Goal: Use online tool/utility: Utilize a website feature to perform a specific function

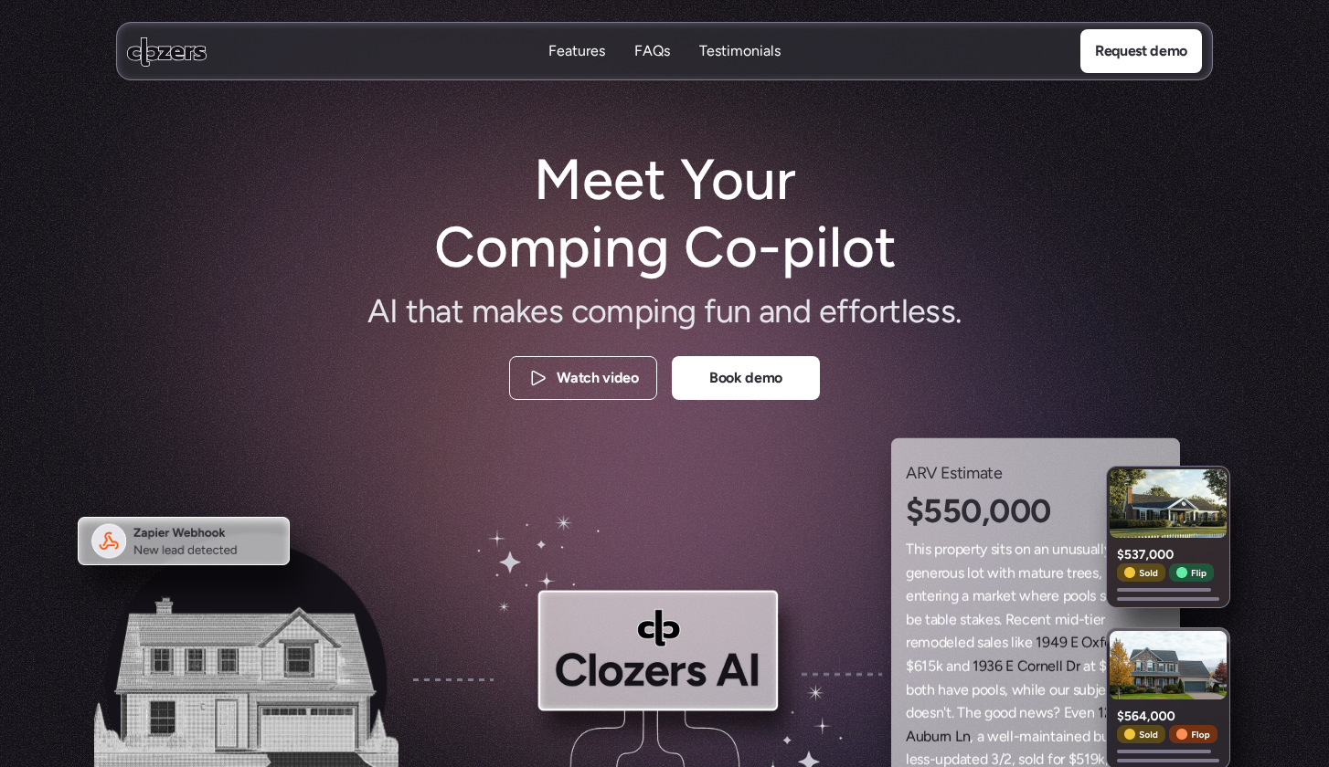
click at [163, 52] on use at bounding box center [166, 51] width 79 height 29
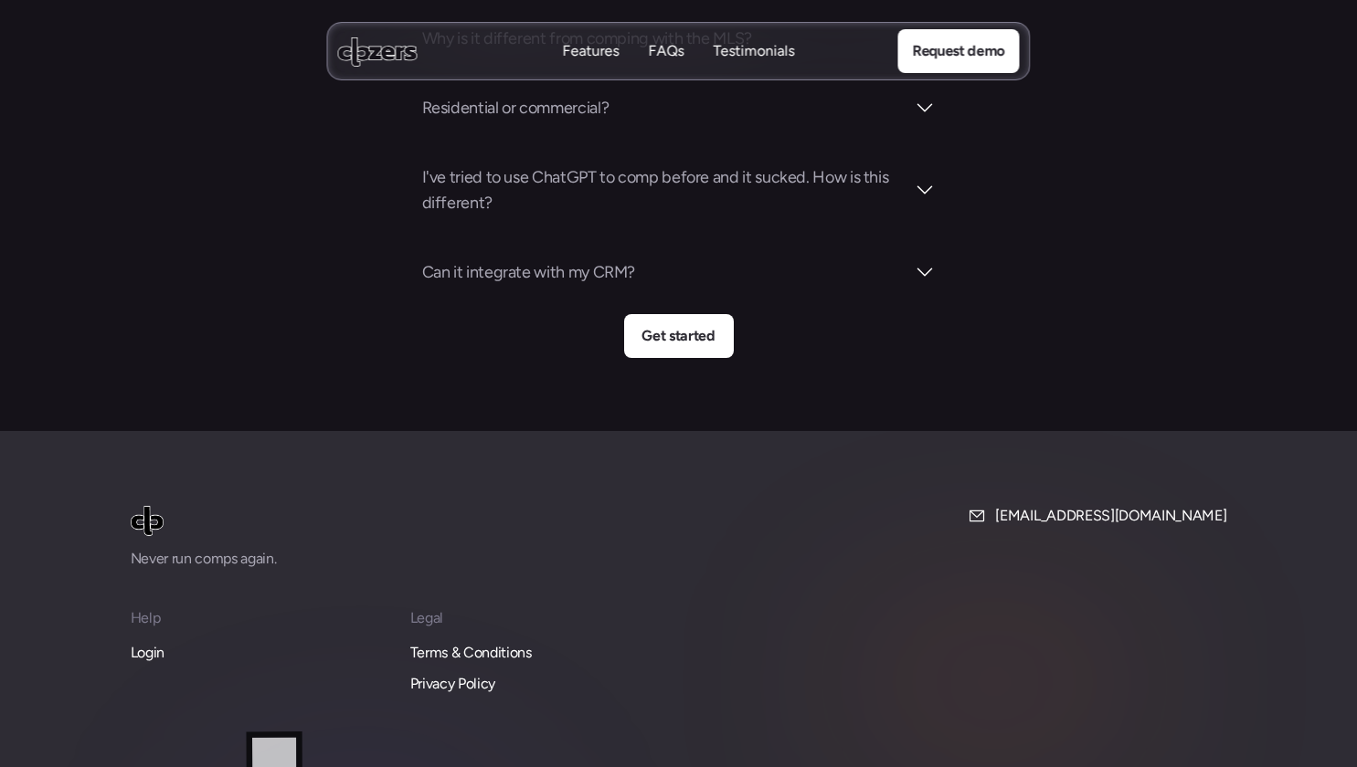
scroll to position [6799, 0]
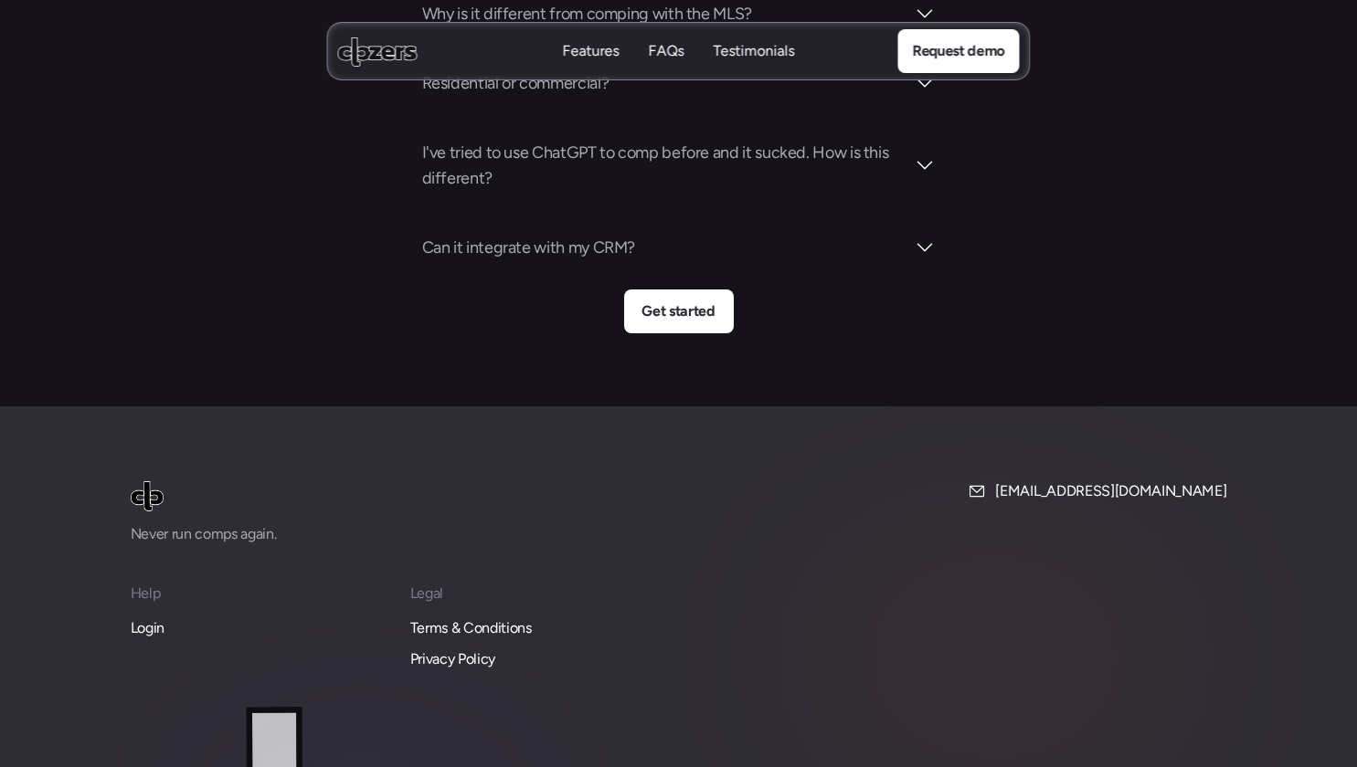
click at [148, 617] on p "Login" at bounding box center [148, 629] width 34 height 24
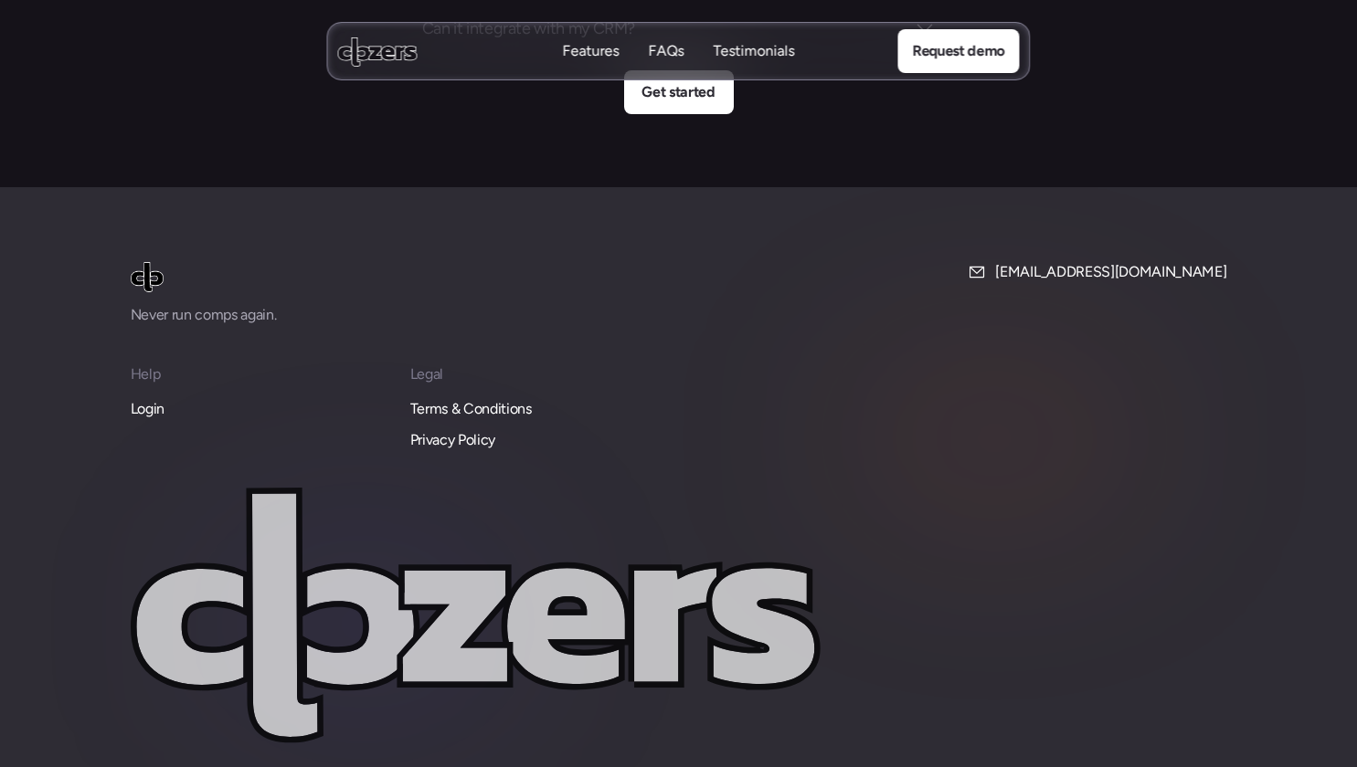
scroll to position [7023, 0]
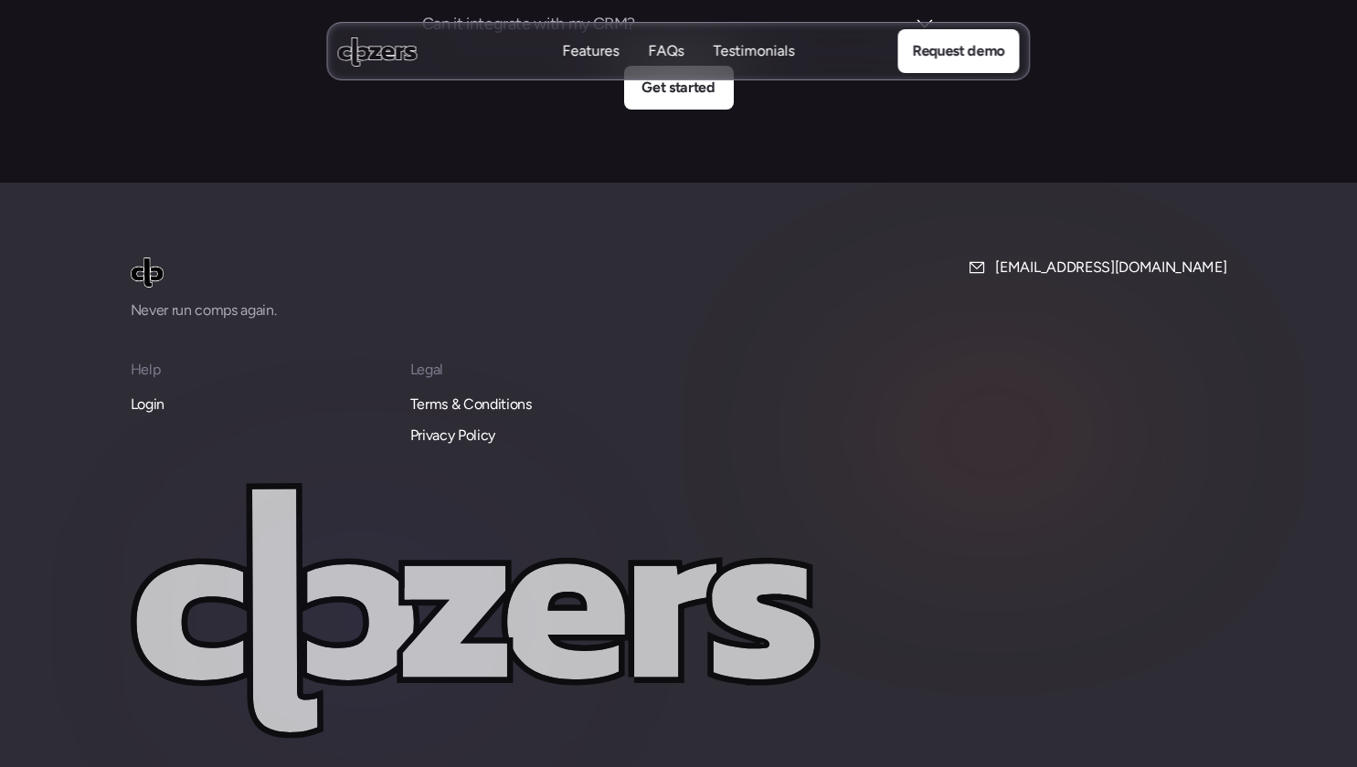
click at [153, 393] on p "Login" at bounding box center [148, 405] width 34 height 24
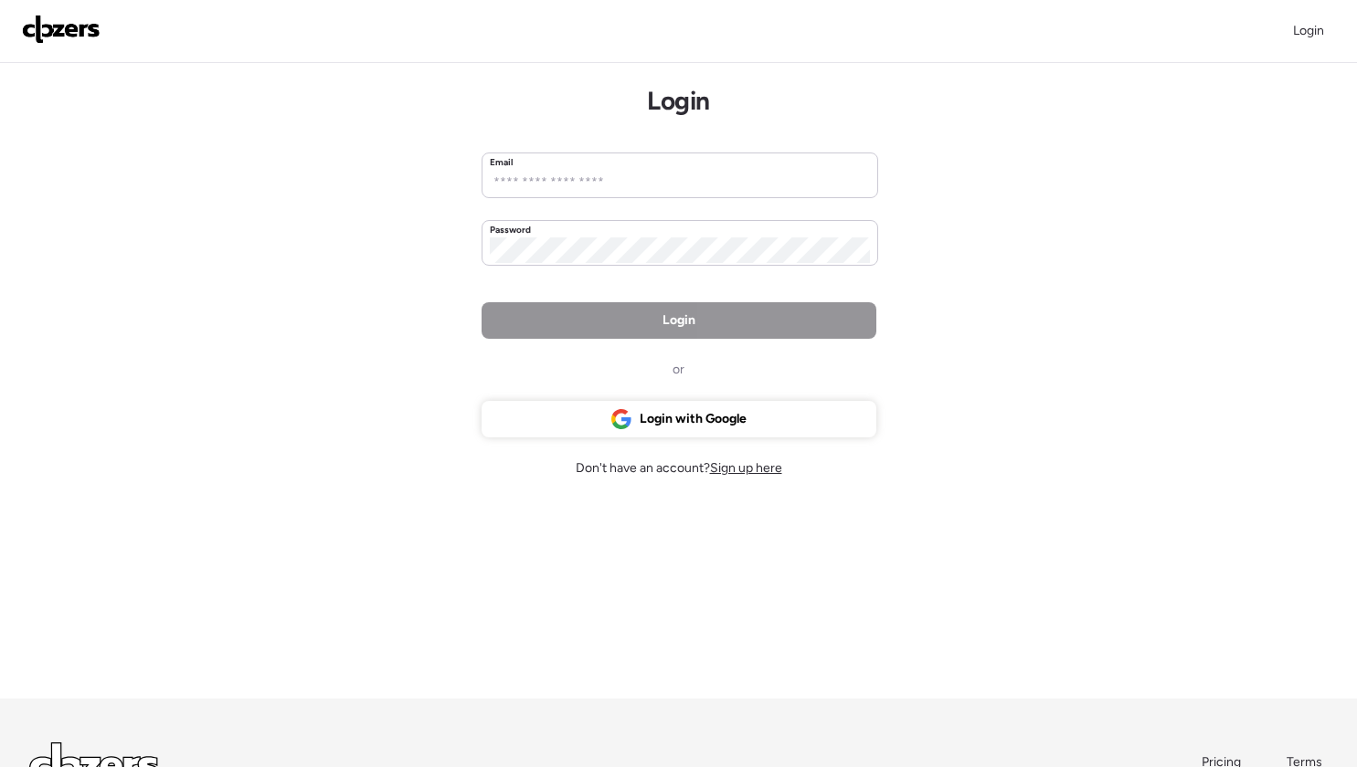
click at [609, 437] on div "Login or Login with Google Don't have an account? Sign up here" at bounding box center [679, 389] width 395 height 175
click at [610, 426] on icon at bounding box center [621, 419] width 22 height 22
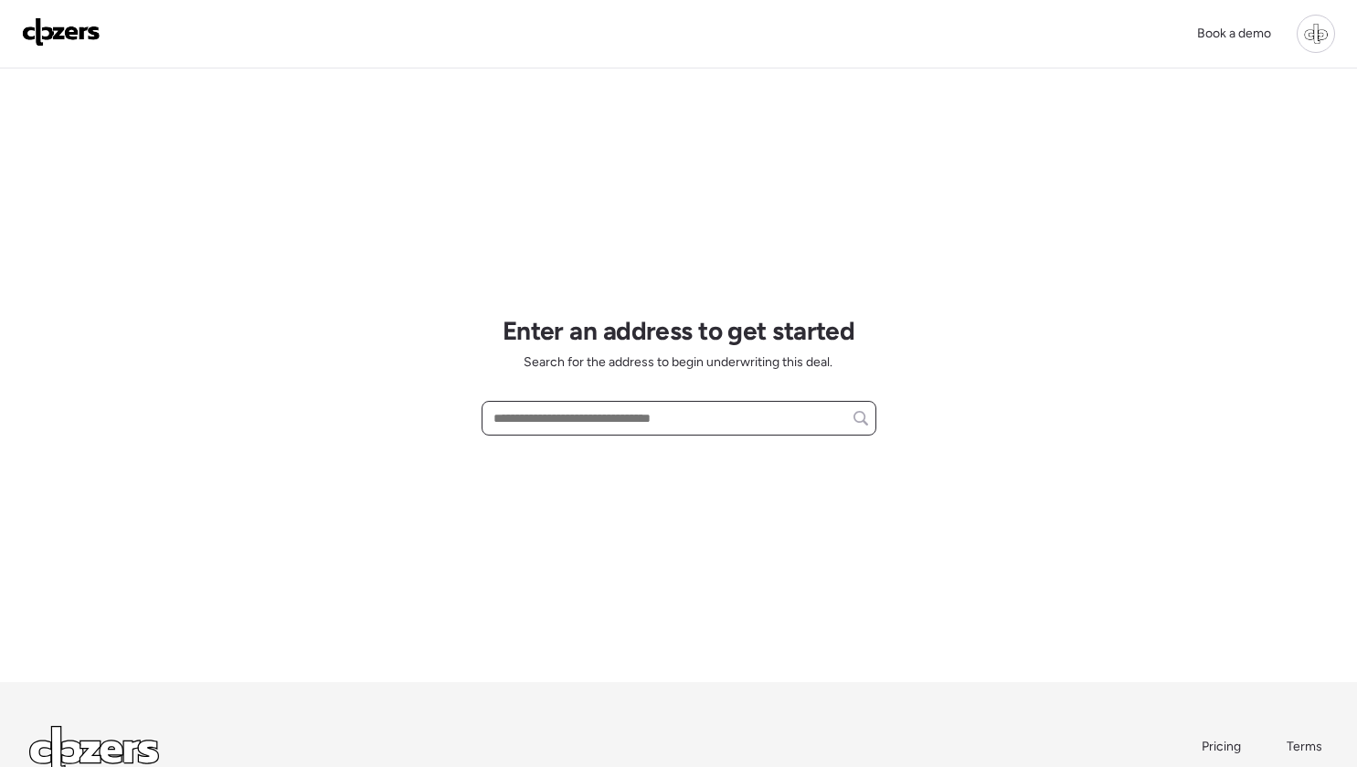
click at [630, 416] on input "text" at bounding box center [679, 419] width 378 height 26
paste input "**********"
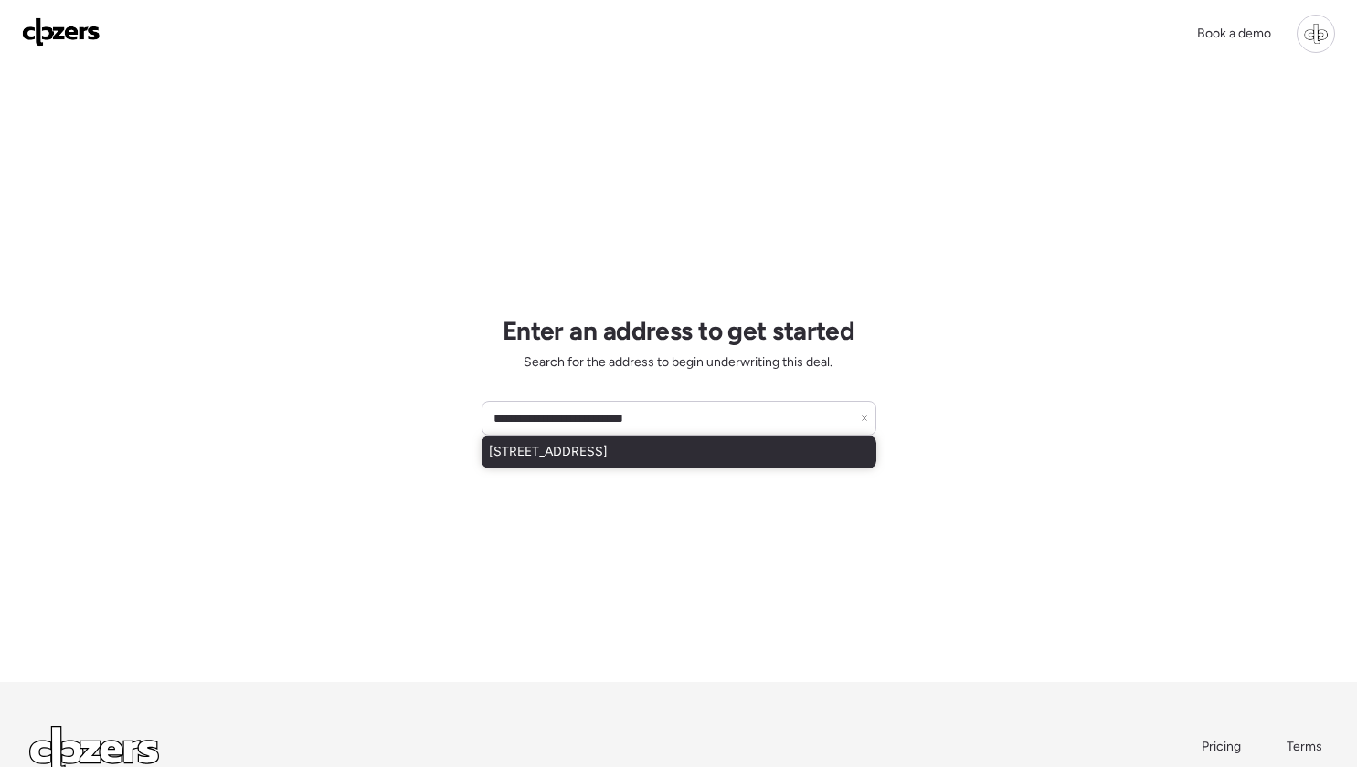
click at [600, 458] on span "1917 E Cornell Dr, Tempe, AZ, 85283" at bounding box center [548, 452] width 119 height 18
type input "**********"
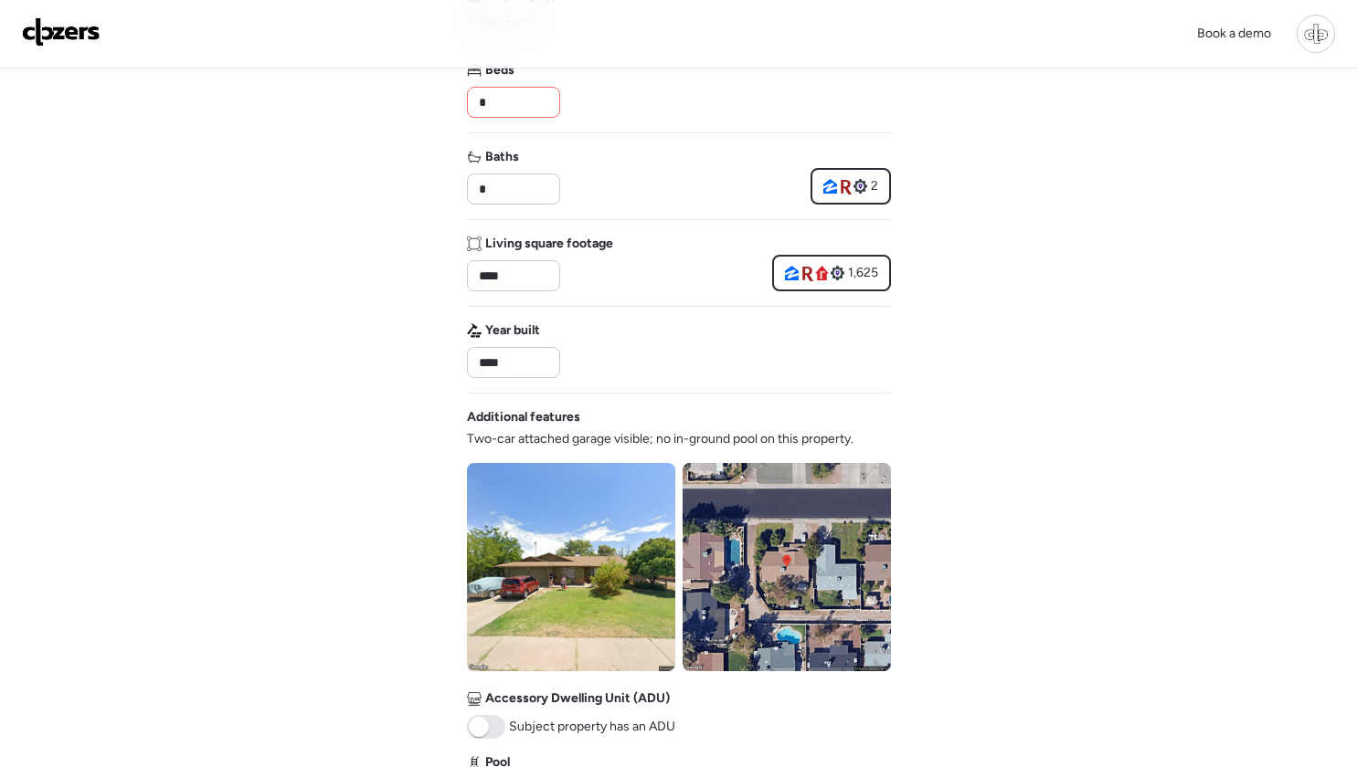
scroll to position [295, 0]
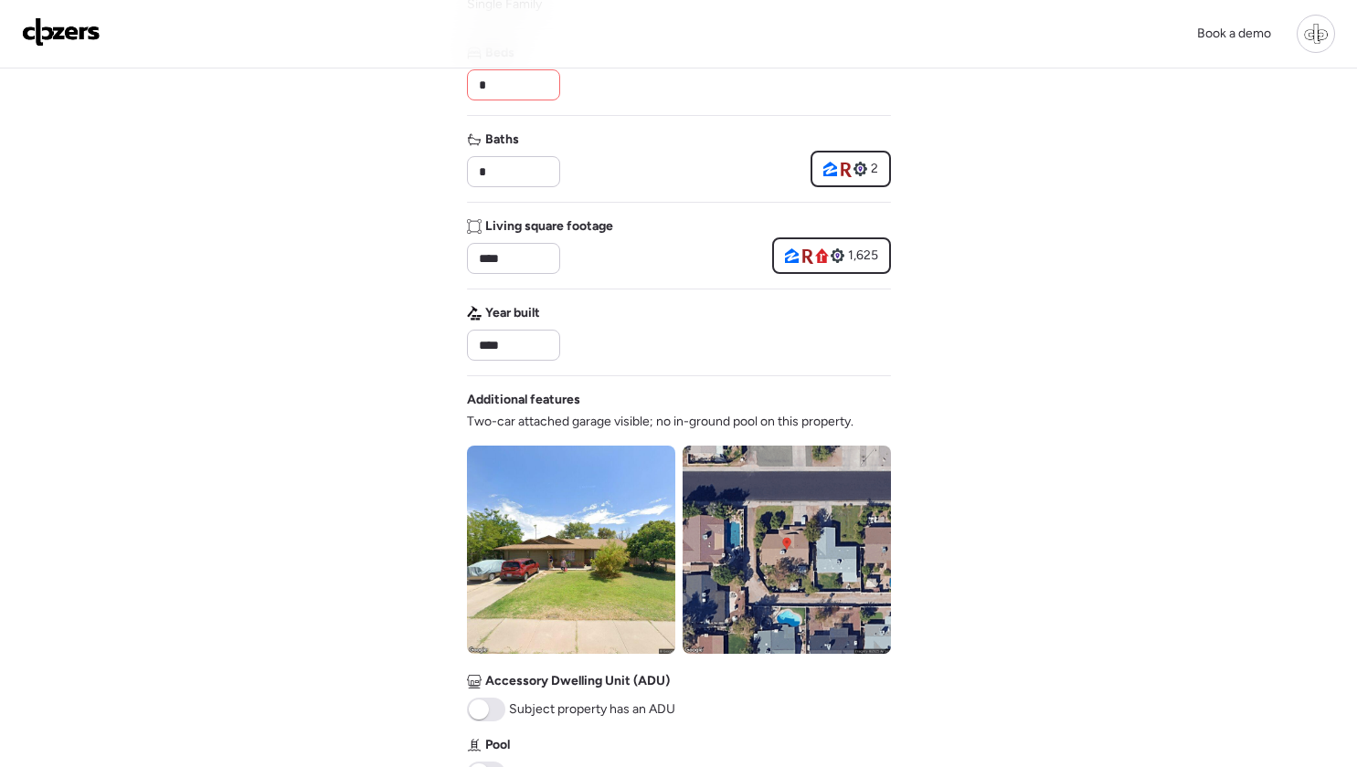
click at [841, 175] on icon at bounding box center [846, 170] width 11 height 15
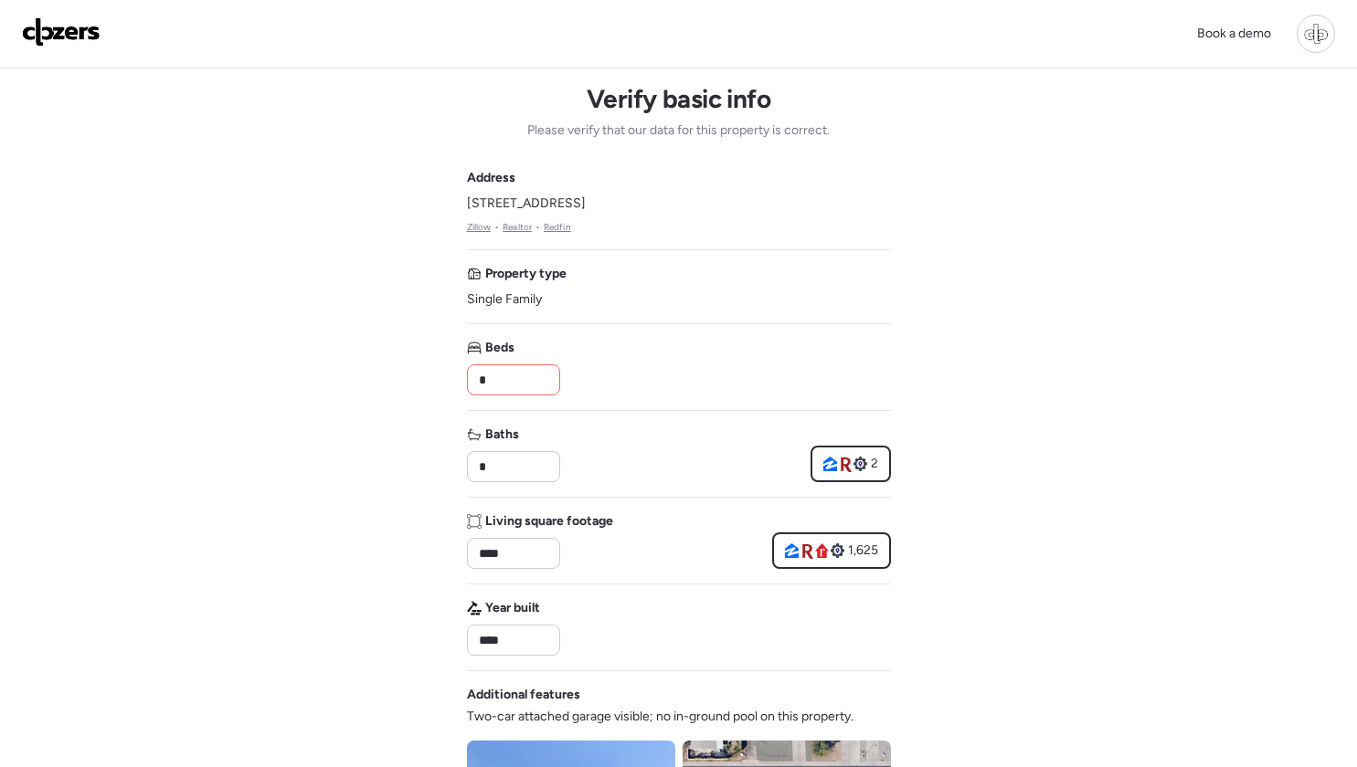
click at [482, 229] on link "Zillow" at bounding box center [479, 227] width 25 height 15
drag, startPoint x: 497, startPoint y: 379, endPoint x: 404, endPoint y: 379, distance: 93.2
click at [404, 379] on div "Book a demo Verify basic info Please verify that our data for this property is …" at bounding box center [678, 772] width 1357 height 1545
type input "*"
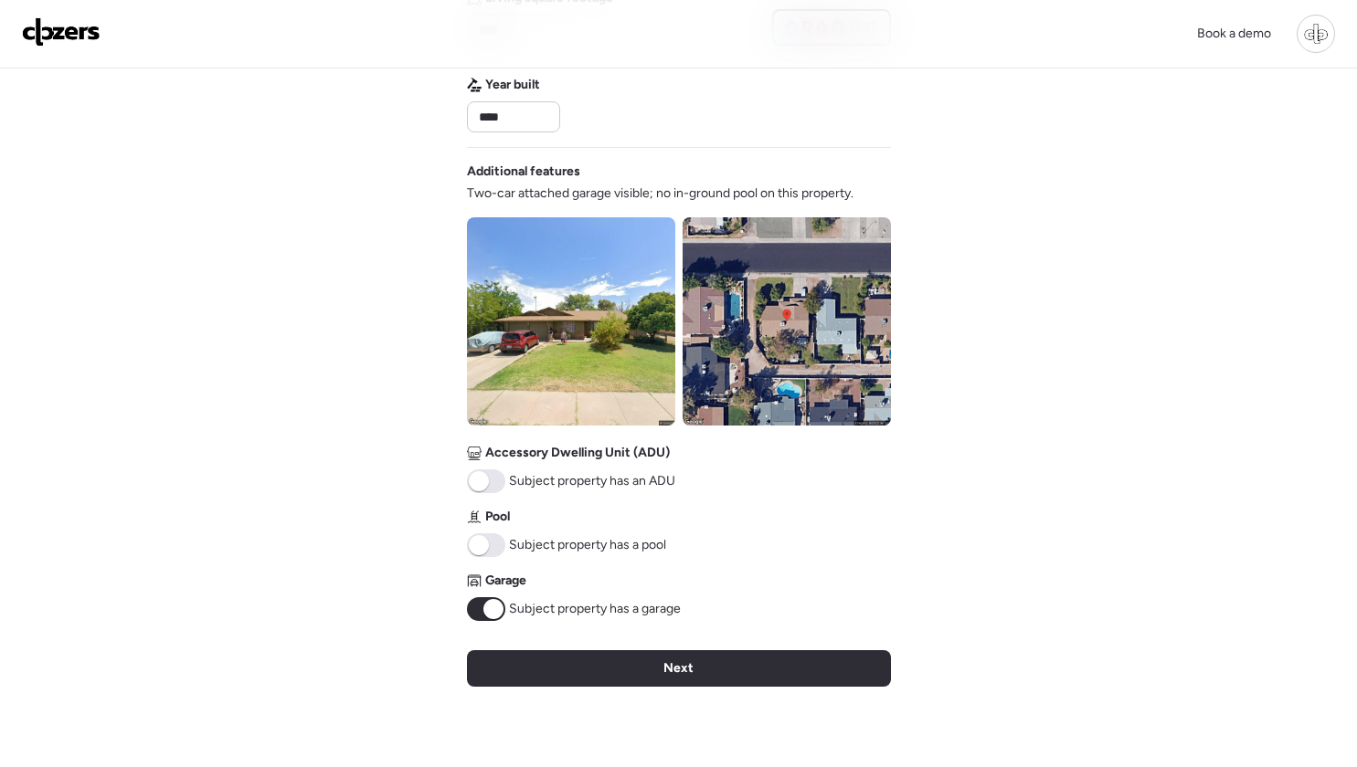
scroll to position [497, 0]
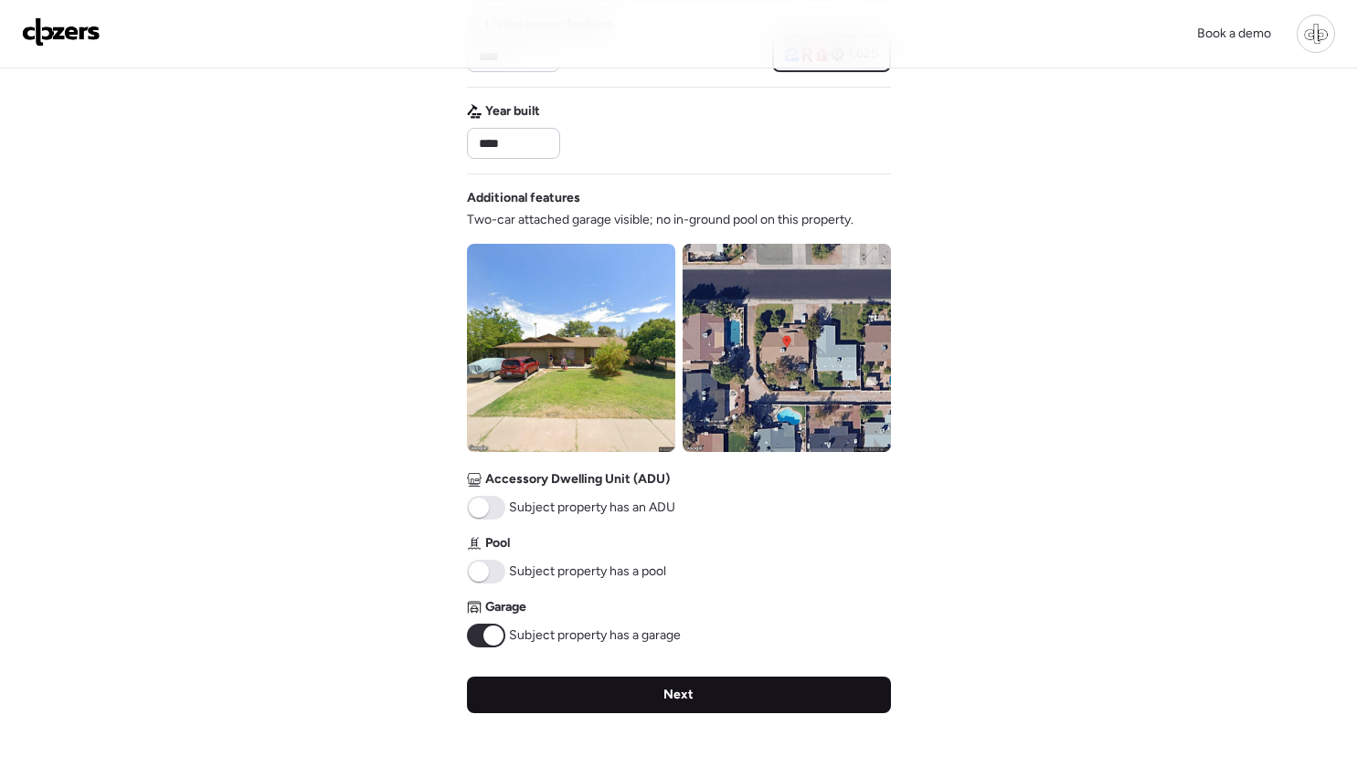
click at [775, 708] on div "Next" at bounding box center [679, 695] width 424 height 37
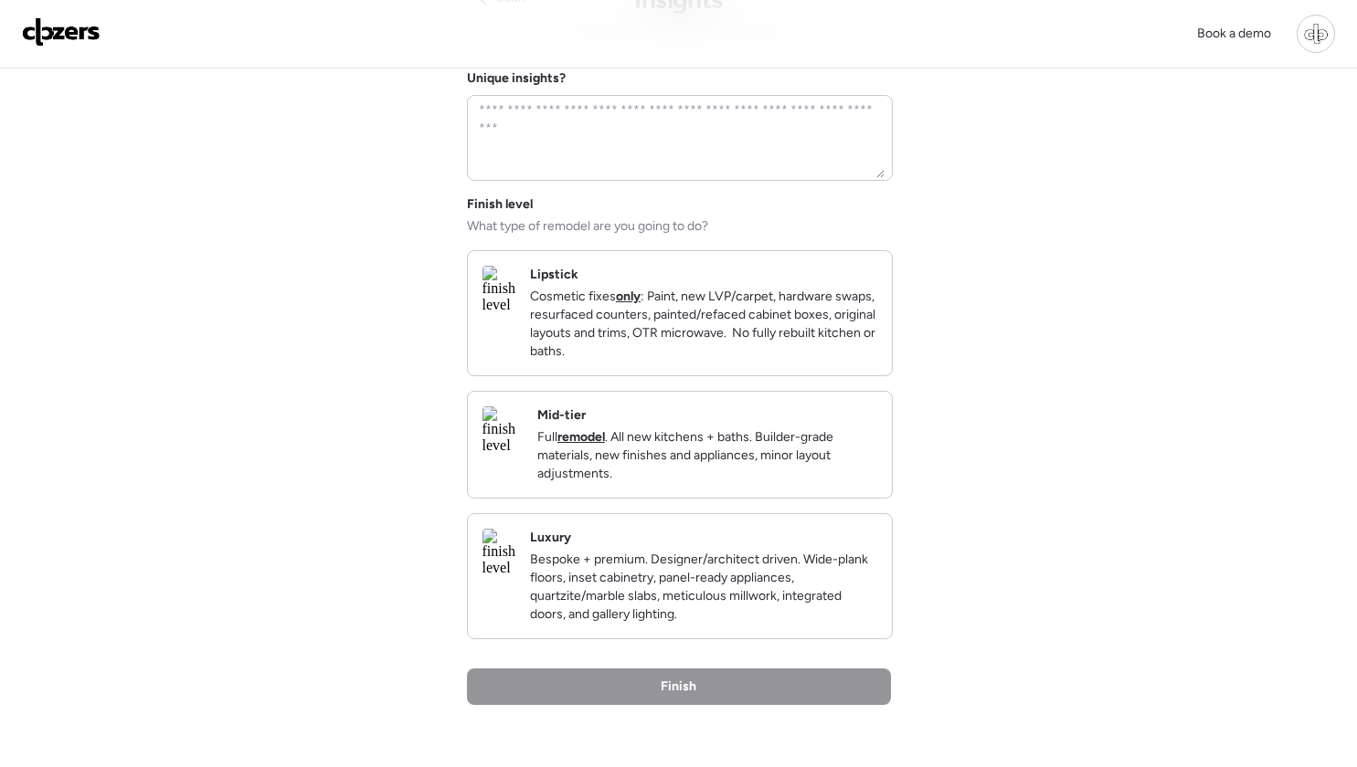
scroll to position [102, 0]
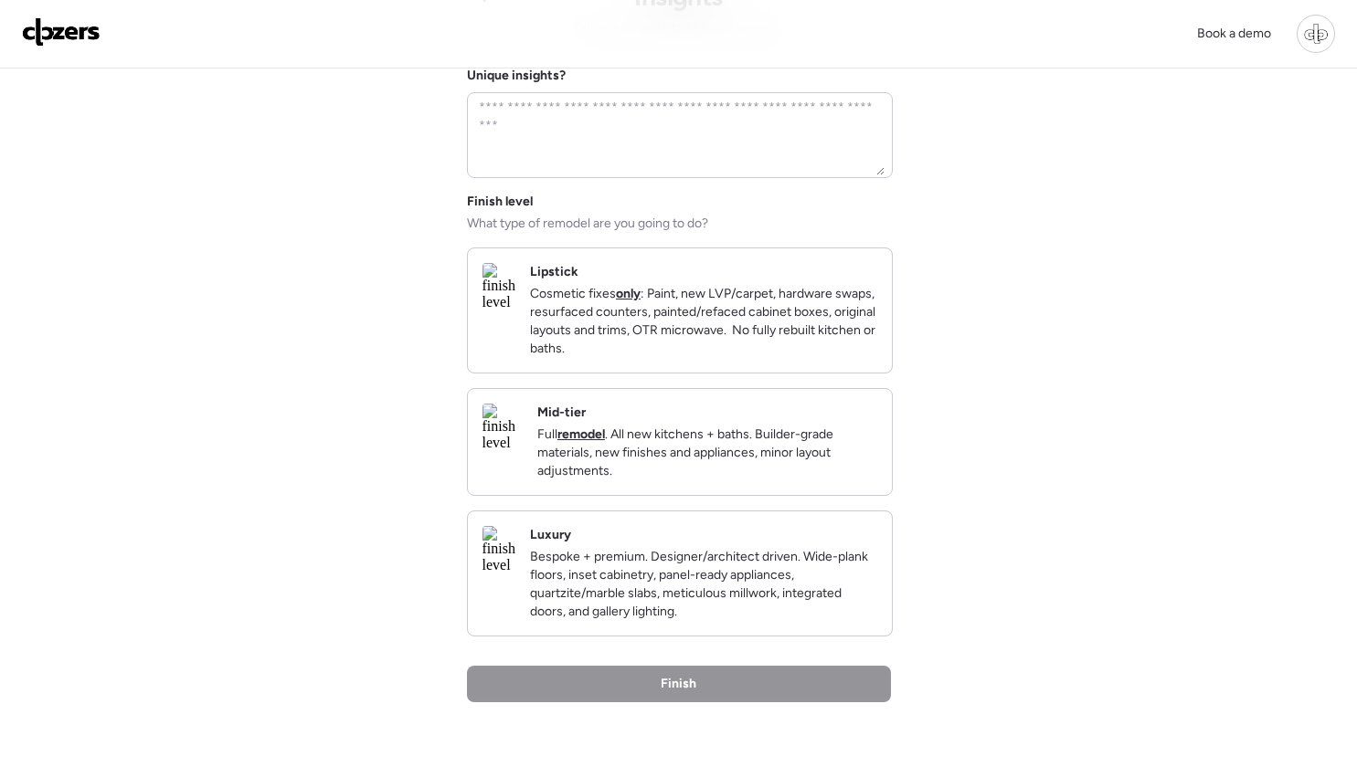
click at [769, 479] on p "Full remodel . All new kitchens + baths. Builder-grade materials, new finishes …" at bounding box center [707, 453] width 340 height 55
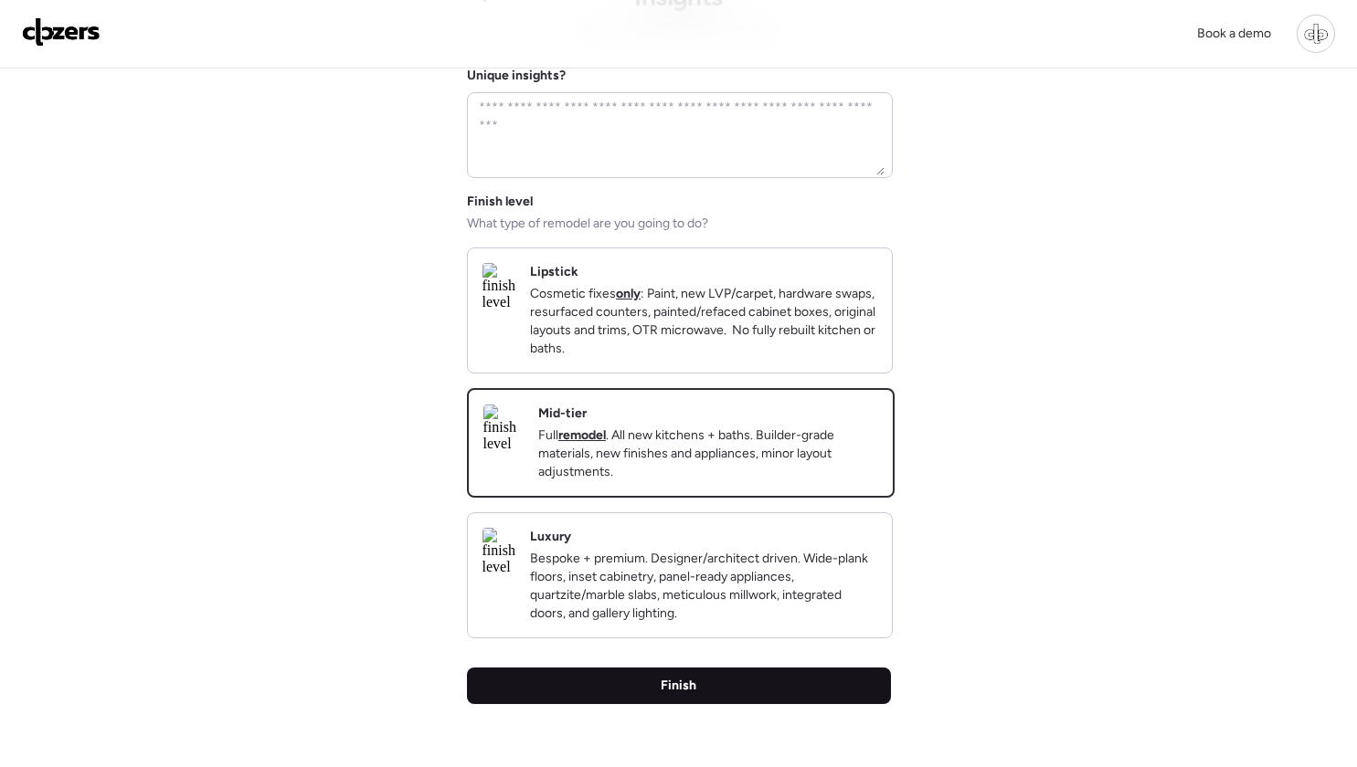
click at [699, 704] on div "Finish" at bounding box center [679, 686] width 424 height 37
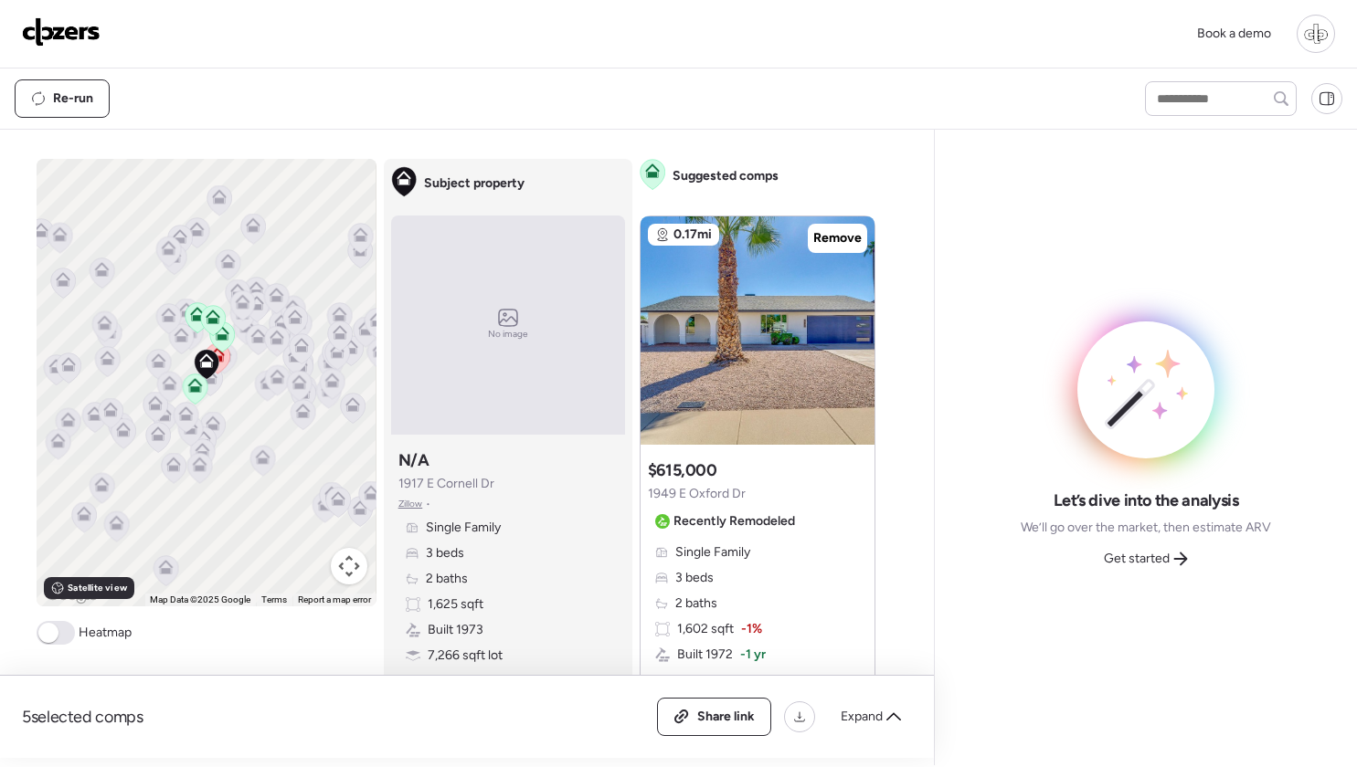
click at [223, 364] on icon at bounding box center [218, 359] width 25 height 30
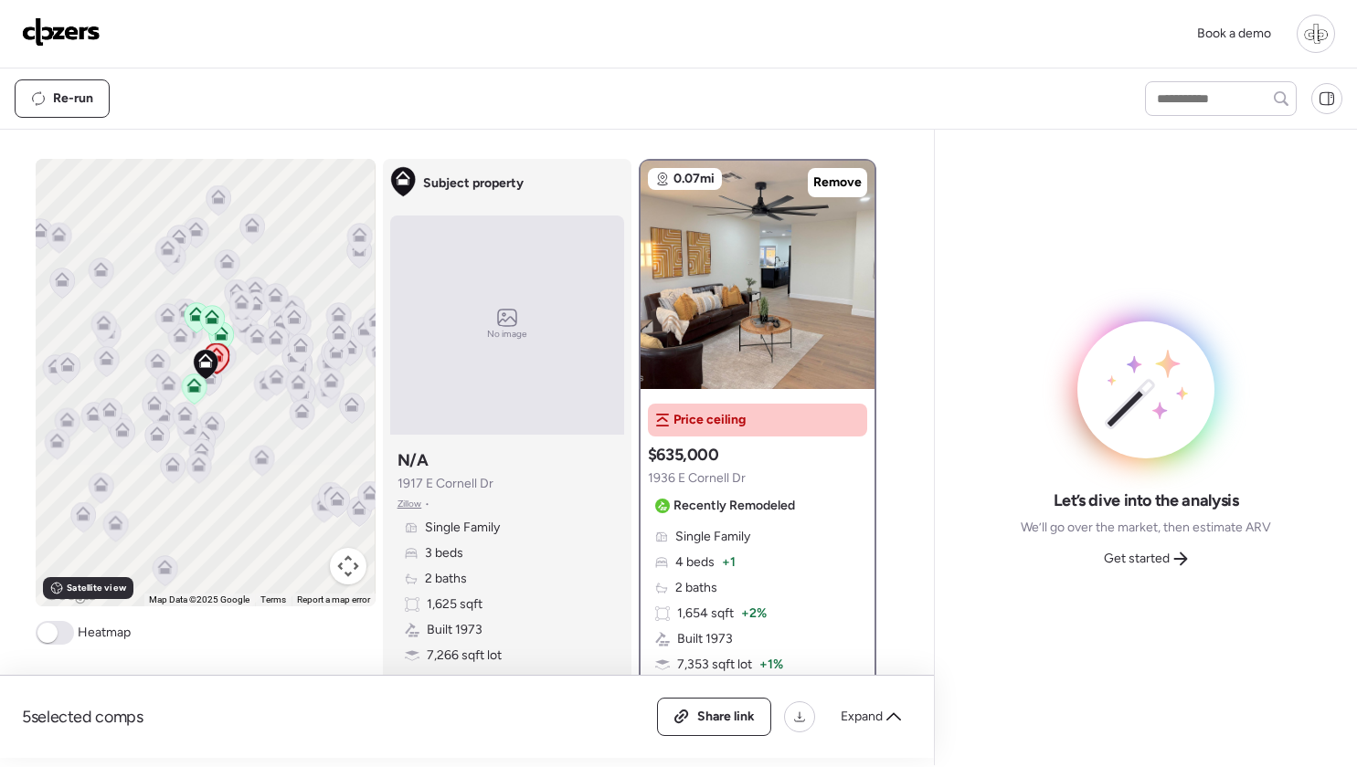
click at [223, 338] on div at bounding box center [212, 322] width 26 height 34
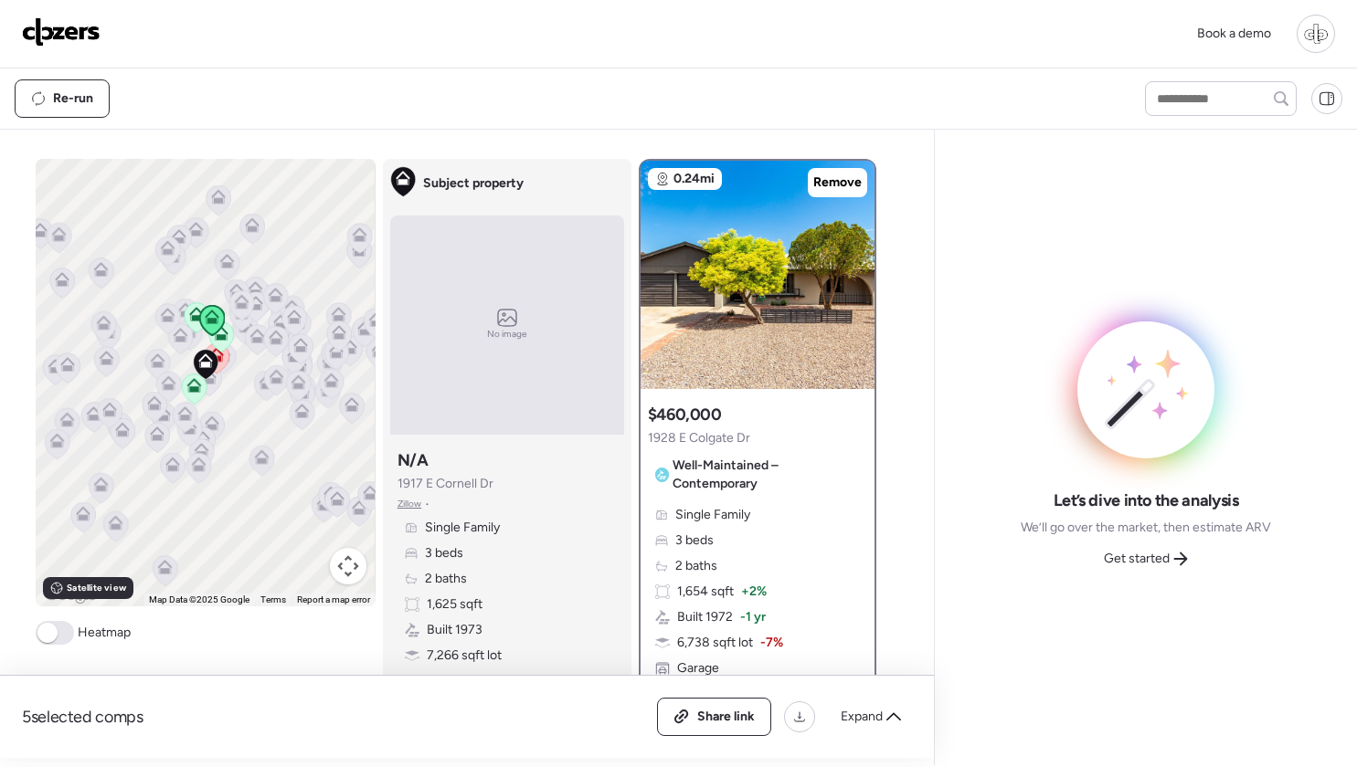
click at [220, 359] on icon at bounding box center [216, 358] width 12 height 5
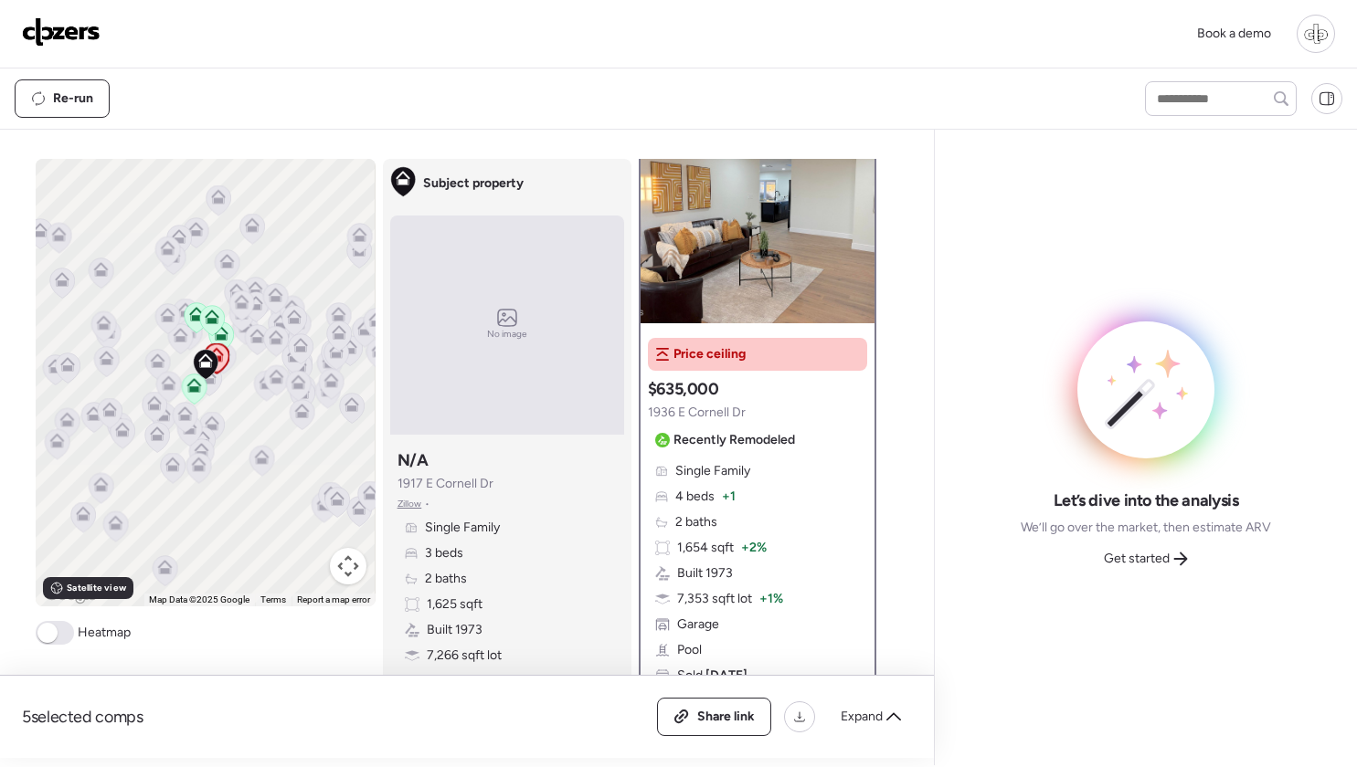
scroll to position [125, 0]
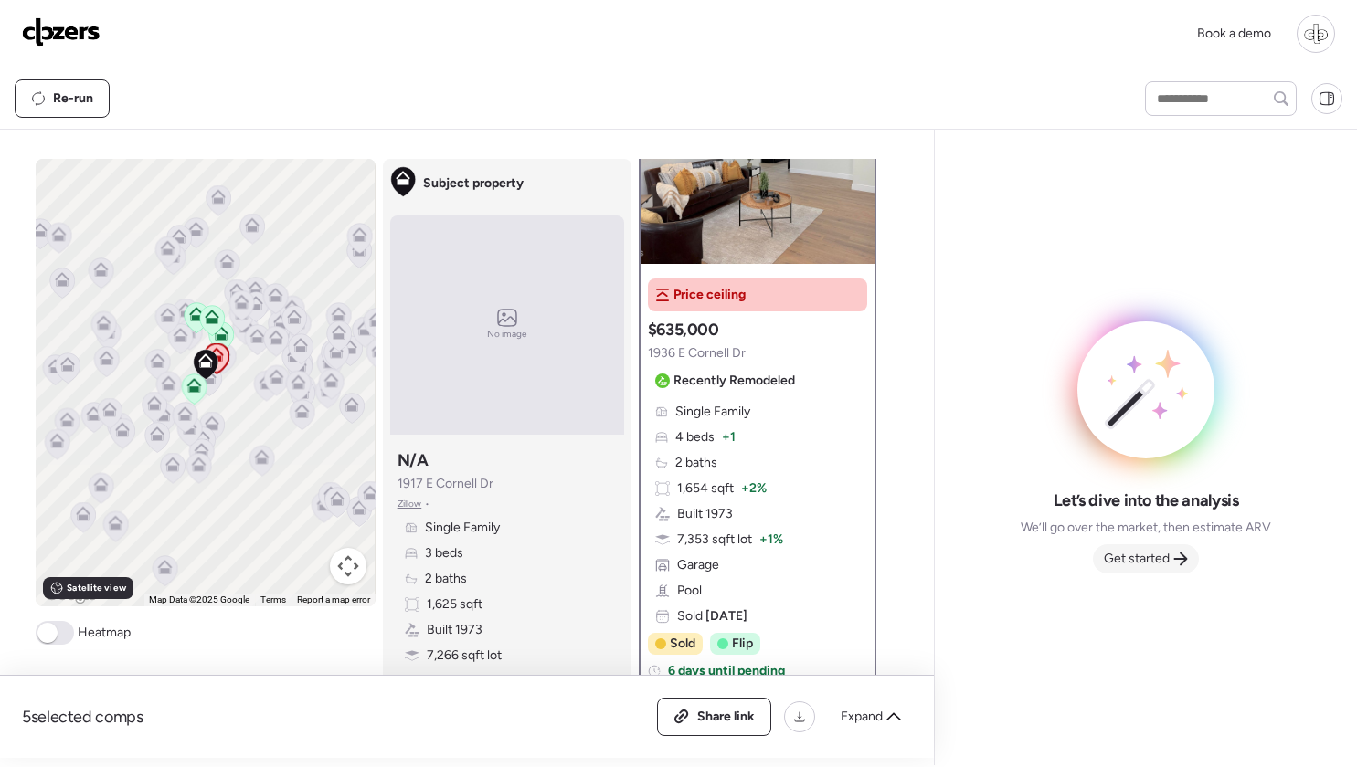
click at [1170, 565] on div "Get started" at bounding box center [1146, 559] width 106 height 29
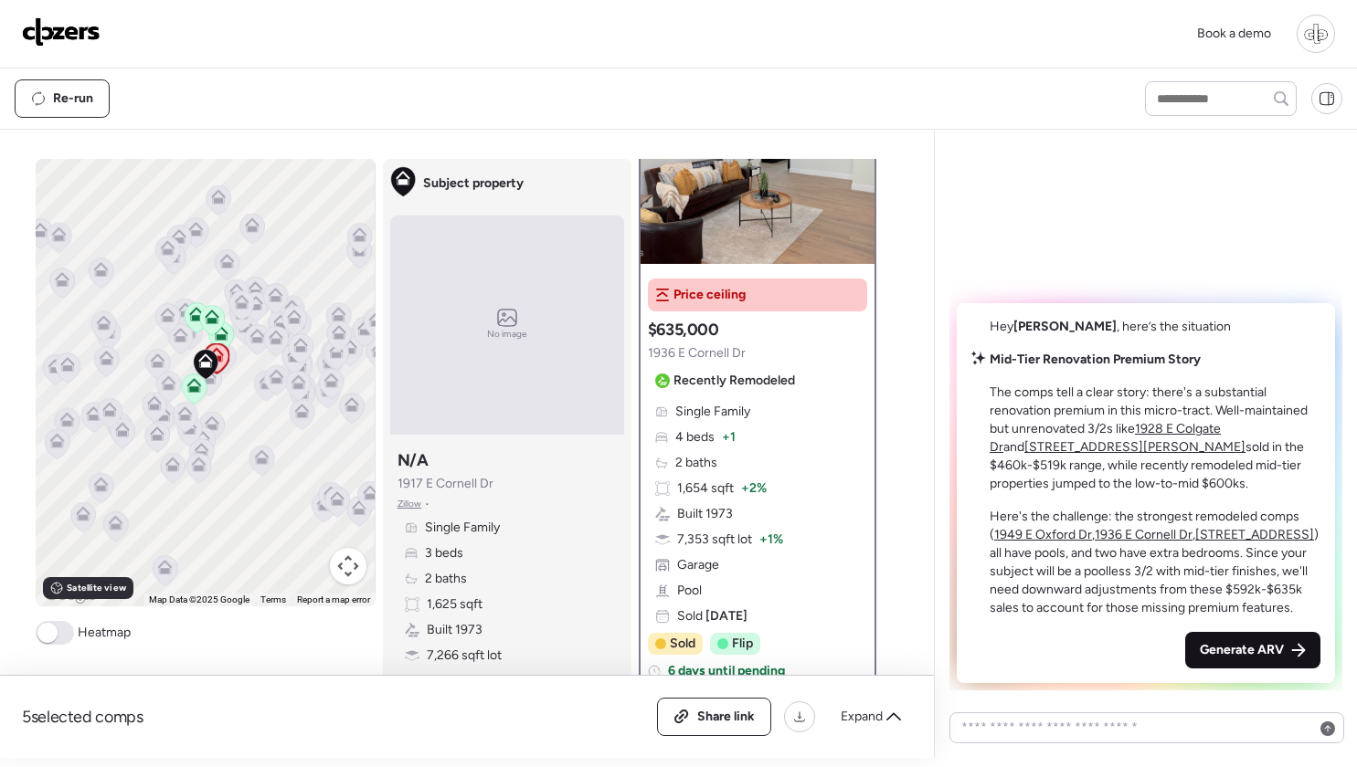
click at [1259, 659] on span "Generate ARV" at bounding box center [1242, 650] width 84 height 18
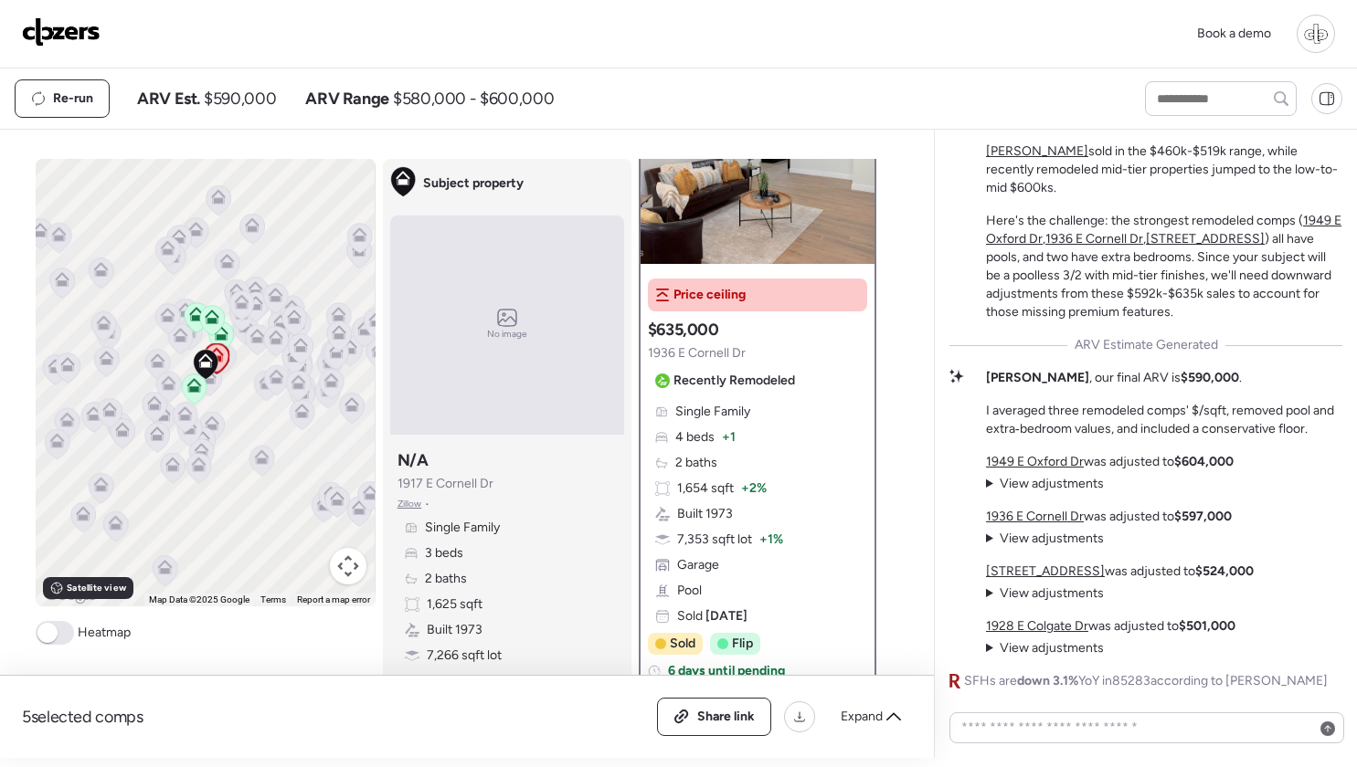
click at [991, 485] on summary "View adjustments Hide adjustments" at bounding box center [1045, 484] width 118 height 18
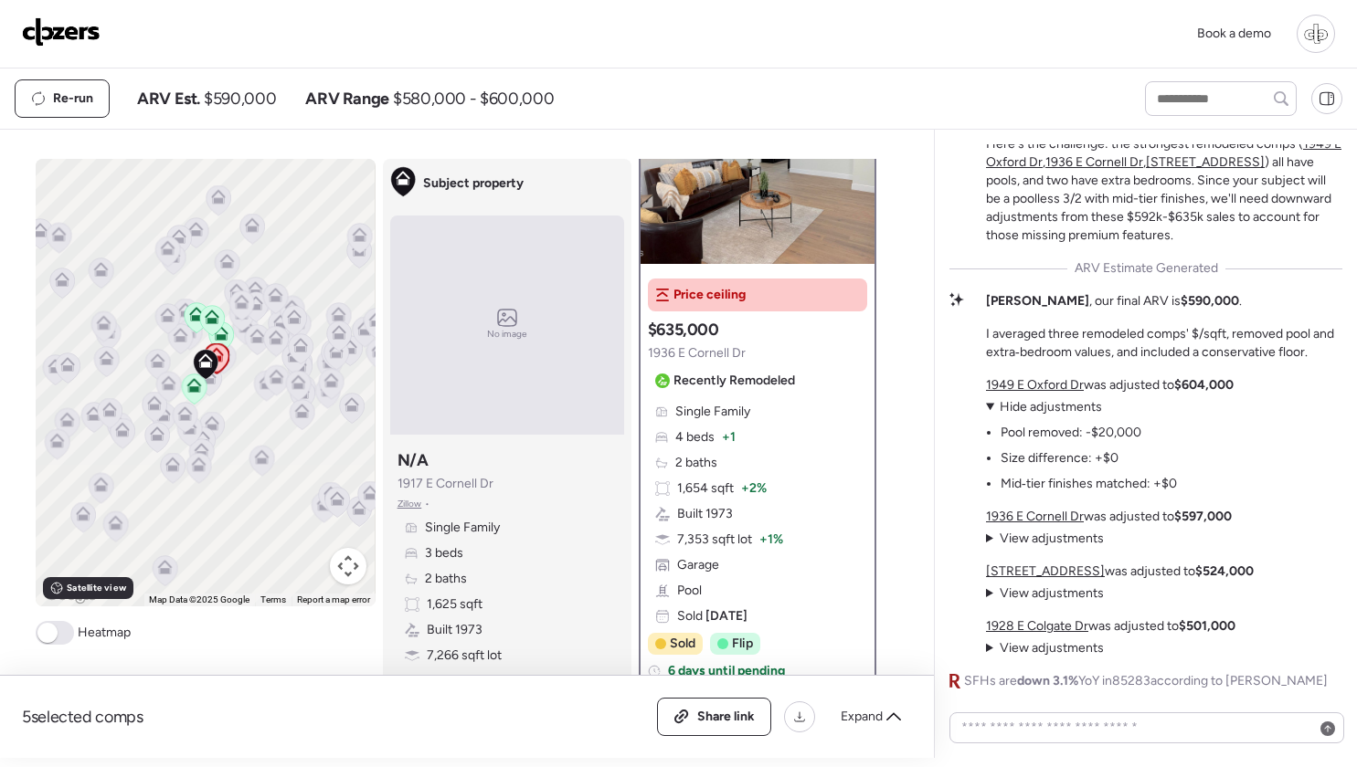
click at [989, 538] on summary "View adjustments Hide adjustments" at bounding box center [1045, 539] width 118 height 18
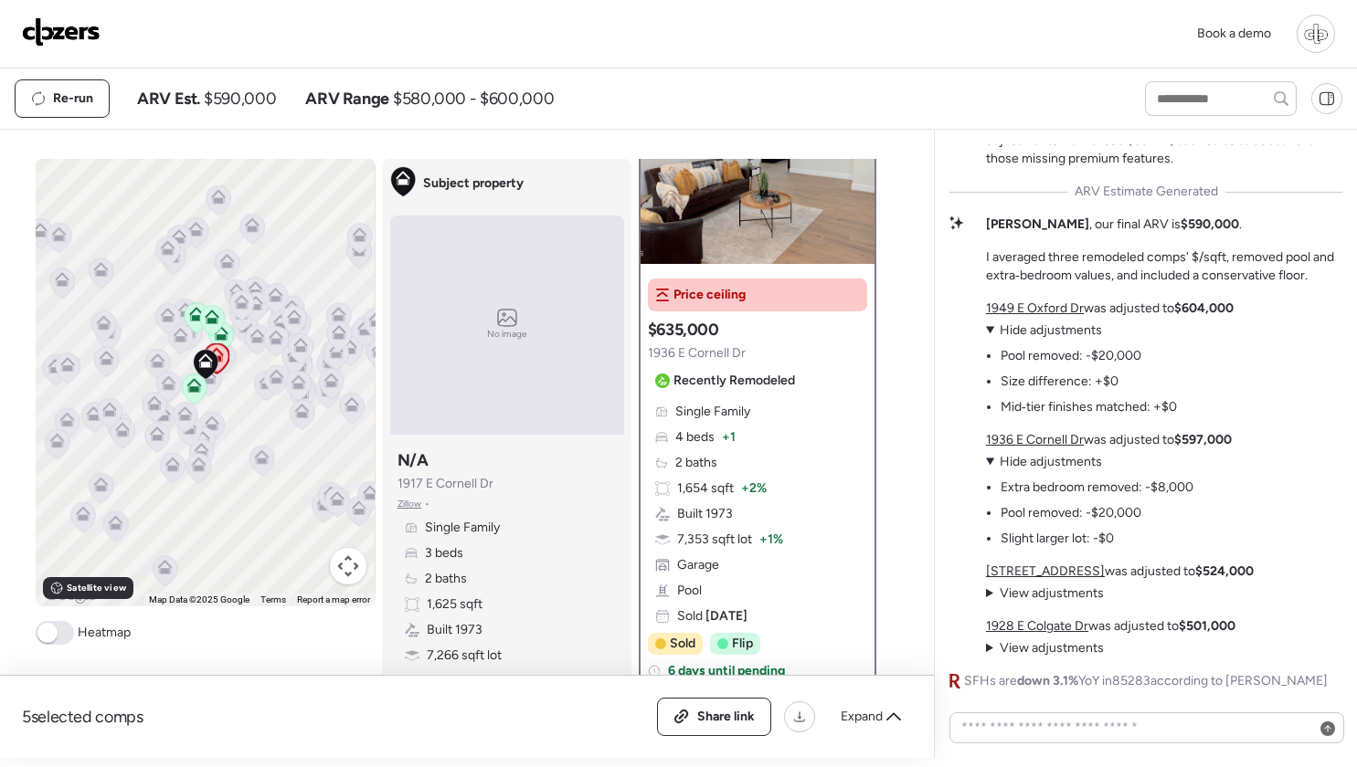
click at [989, 597] on summary "View adjustments Hide adjustments" at bounding box center [1045, 594] width 118 height 18
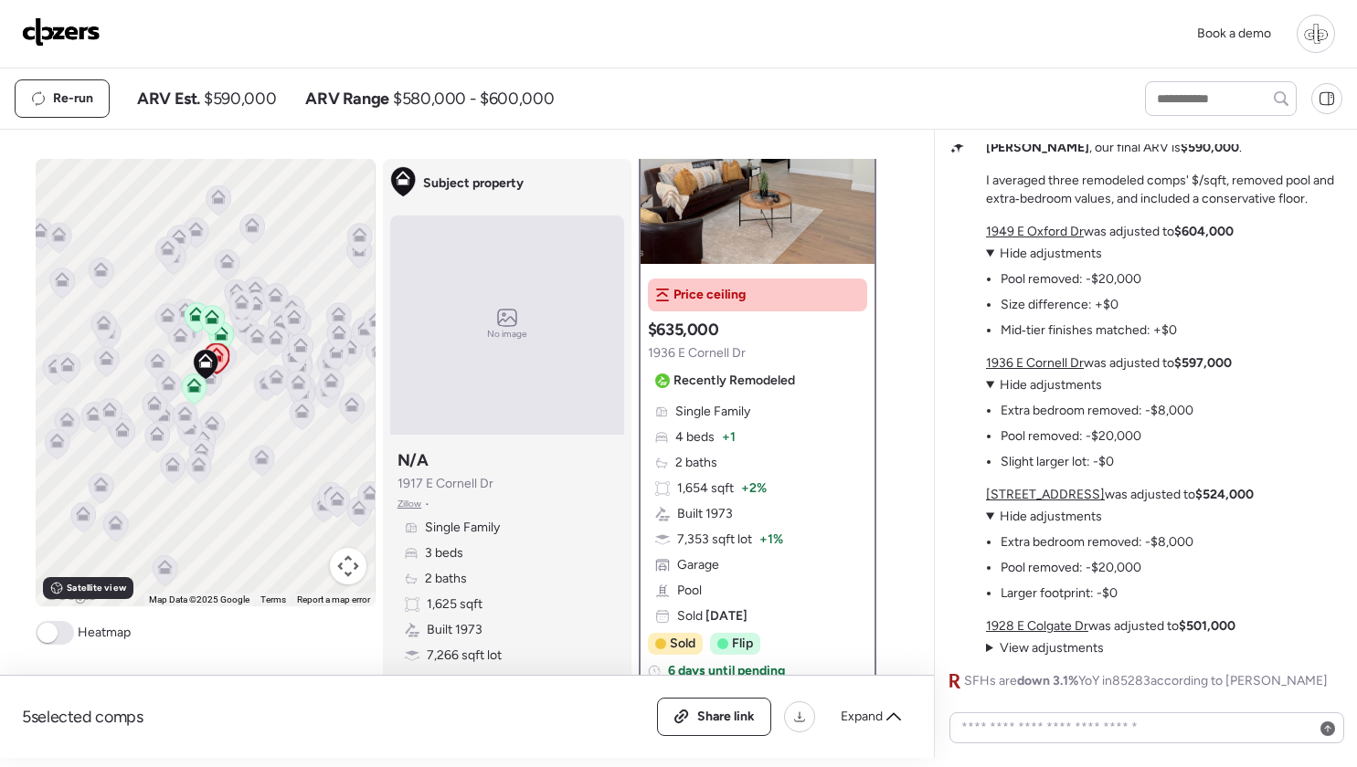
click at [988, 653] on summary "View adjustments Hide adjustments" at bounding box center [1045, 649] width 118 height 18
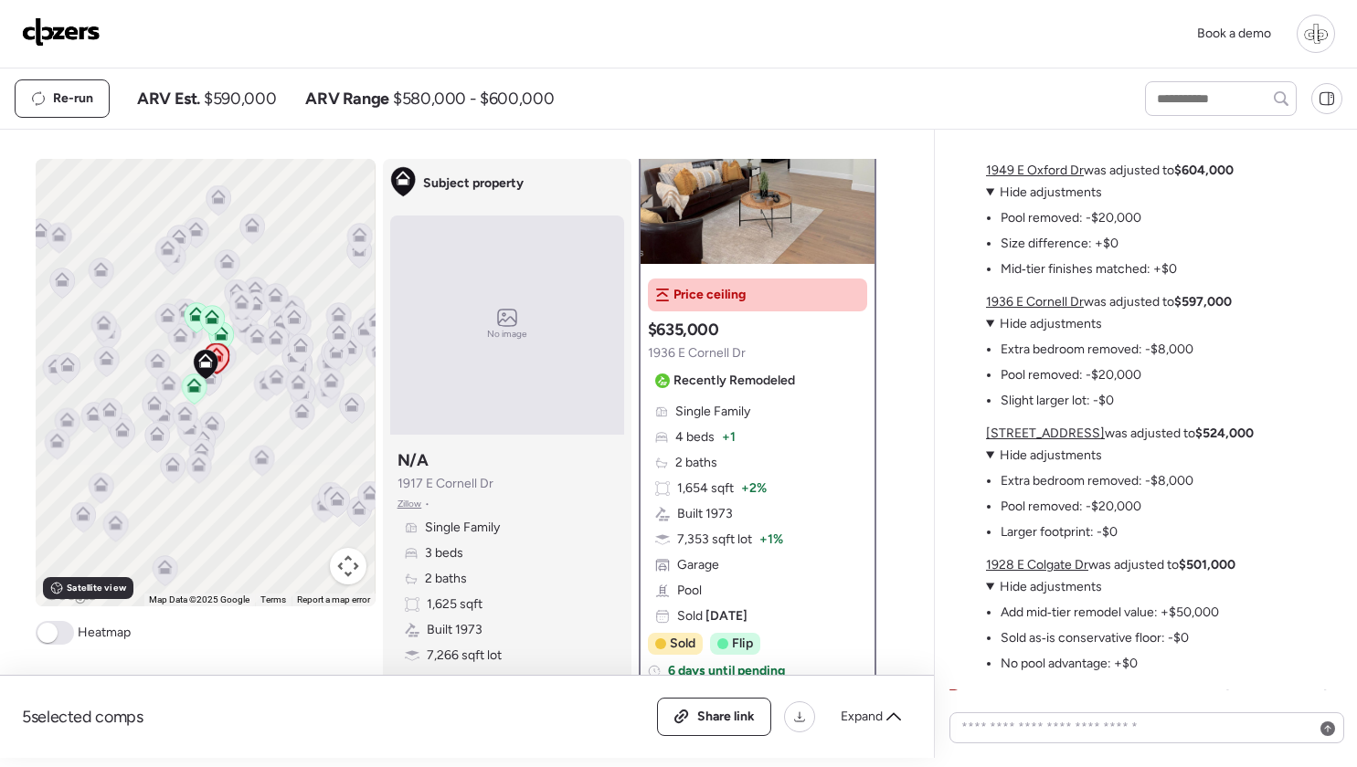
scroll to position [0, 0]
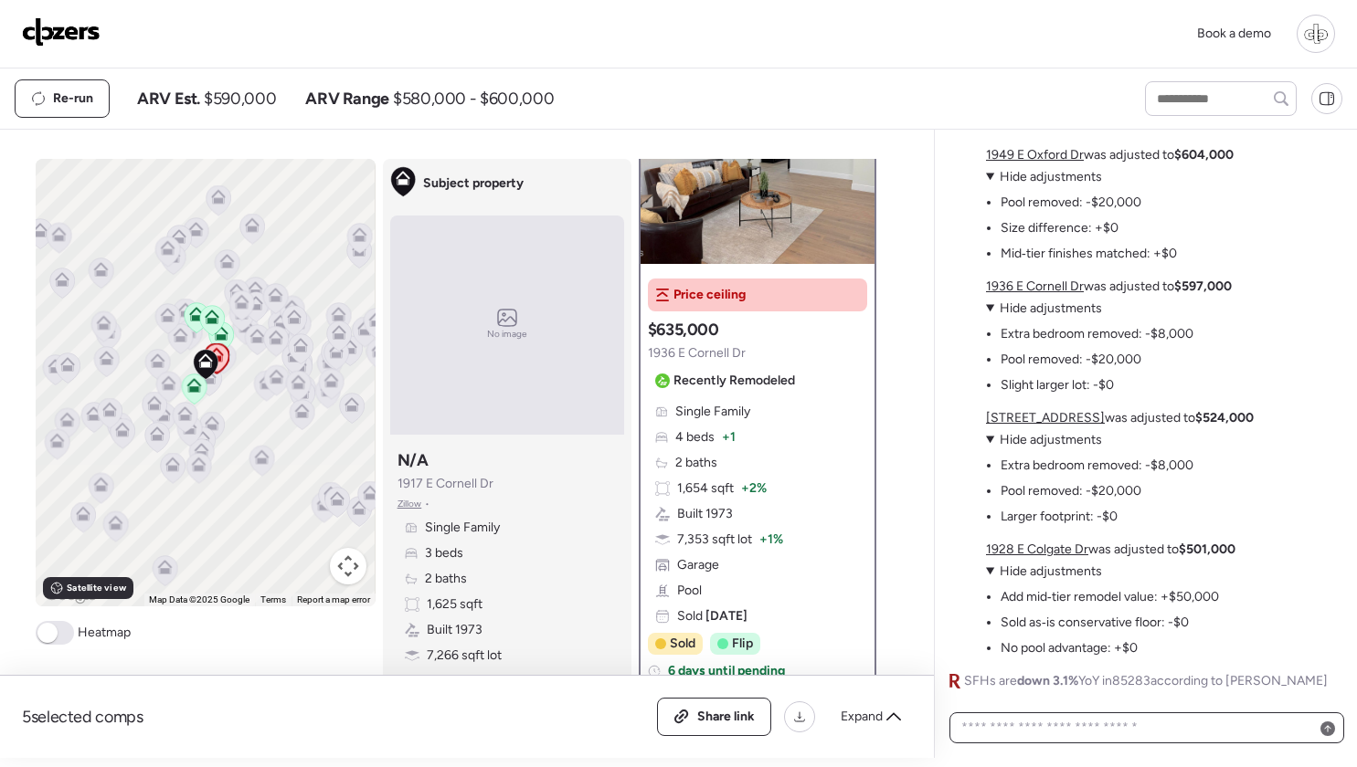
click at [996, 729] on textarea at bounding box center [1147, 728] width 378 height 26
type textarea "**********"
click at [1330, 739] on icon at bounding box center [1327, 736] width 7 height 7
